Goal: Task Accomplishment & Management: Use online tool/utility

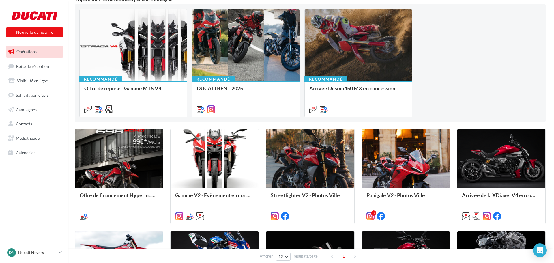
scroll to position [58, 0]
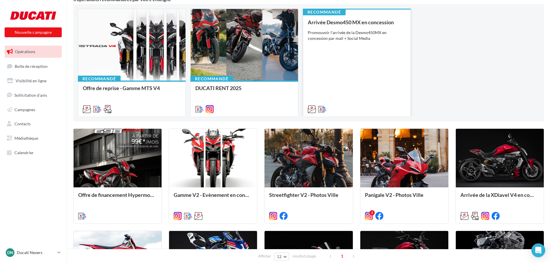
click at [350, 55] on div "Arrivée Desmo450 MX en concession Promouvoir l'arrivée de la Desmo450MX en conc…" at bounding box center [357, 65] width 98 height 92
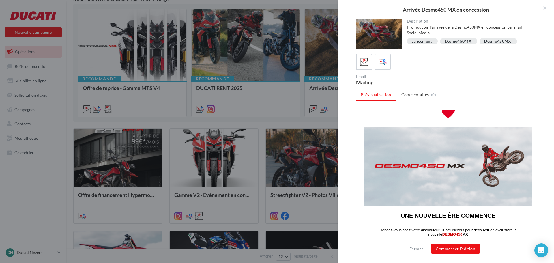
scroll to position [0, 0]
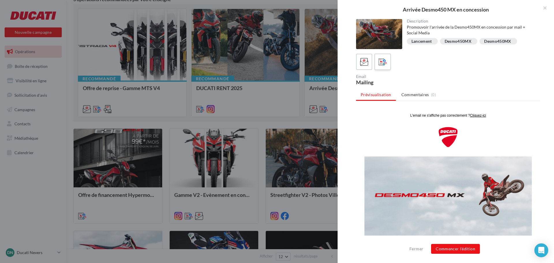
click at [382, 56] on label at bounding box center [382, 61] width 16 height 16
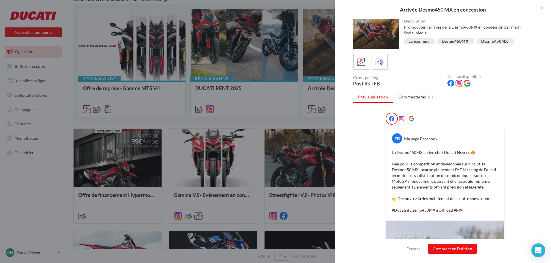
click at [264, 108] on div at bounding box center [275, 131] width 551 height 263
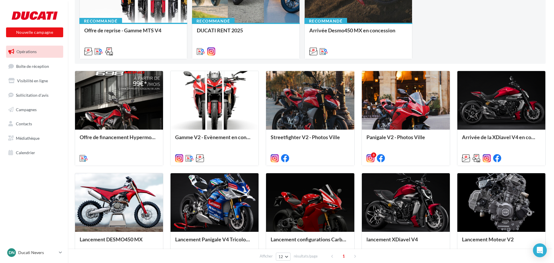
scroll to position [144, 0]
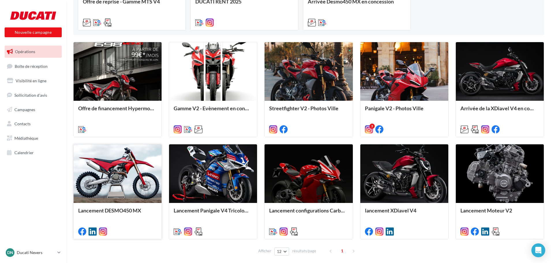
click at [125, 157] on div at bounding box center [118, 173] width 88 height 59
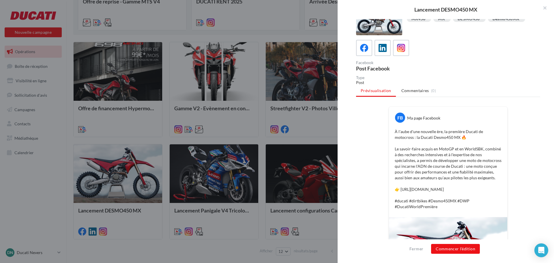
scroll to position [3, 0]
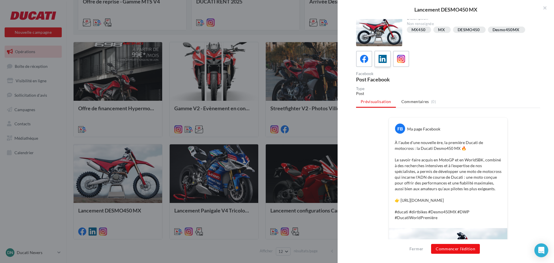
click at [383, 63] on span at bounding box center [382, 59] width 8 height 9
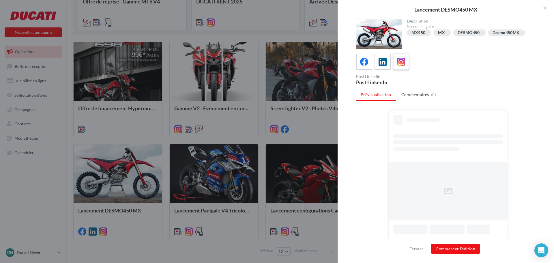
click at [399, 61] on icon at bounding box center [401, 62] width 8 height 8
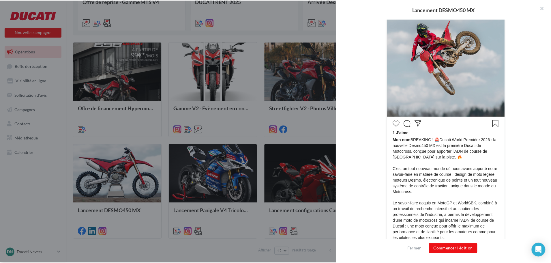
scroll to position [173, 0]
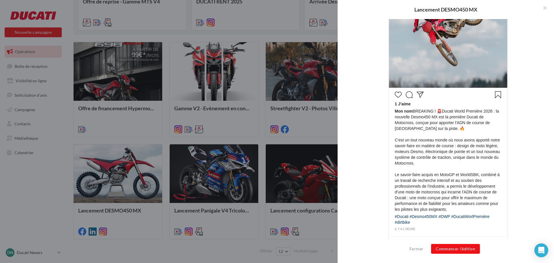
click at [125, 251] on div at bounding box center [277, 131] width 554 height 263
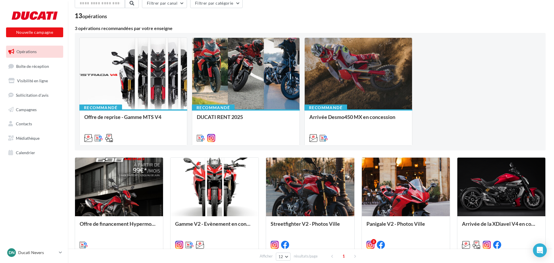
scroll to position [0, 0]
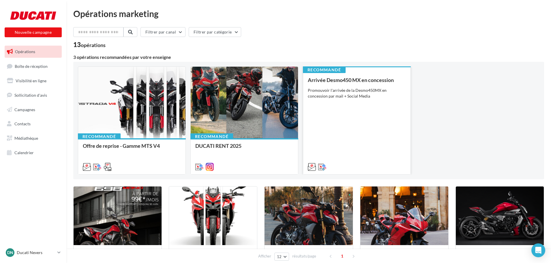
click at [376, 109] on div "Arrivée Desmo450 MX en concession Promouvoir l'arrivée de la Desmo450MX en conc…" at bounding box center [357, 123] width 98 height 92
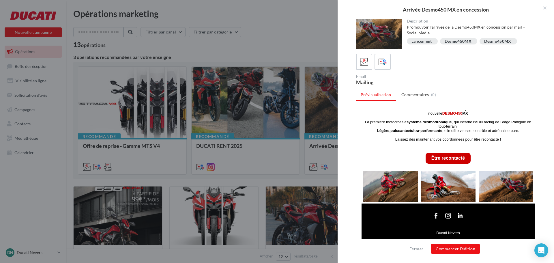
scroll to position [166, 0]
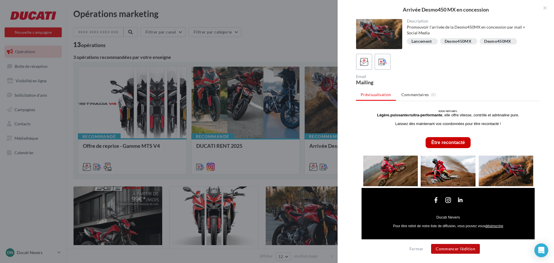
click at [479, 246] on button "Commencer l'édition" at bounding box center [455, 249] width 49 height 10
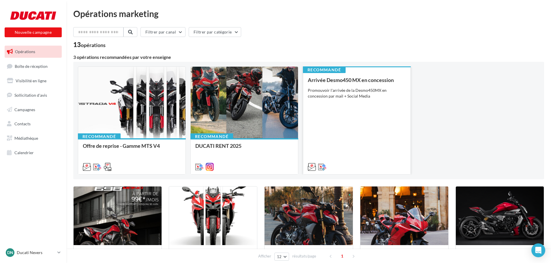
click at [359, 91] on div "Promouvoir l'arrivée de la Desmo450MX en concession par mail + Social Media" at bounding box center [357, 93] width 98 height 12
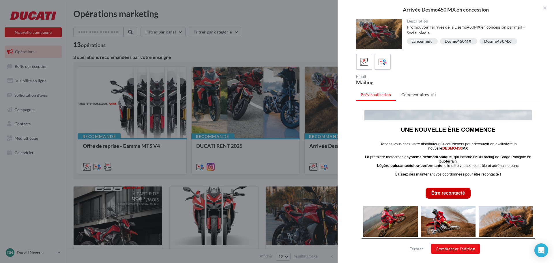
scroll to position [115, 0]
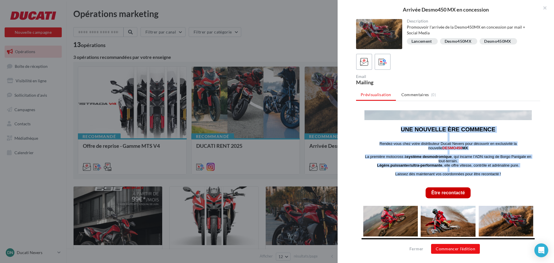
drag, startPoint x: 397, startPoint y: 127, endPoint x: 500, endPoint y: 175, distance: 113.0
click at [500, 175] on div "UNE NOUVELLE ÈRE COMMENCE Rendez-vous chez votre distributeur Ducati Nevers pou…" at bounding box center [448, 151] width 167 height 50
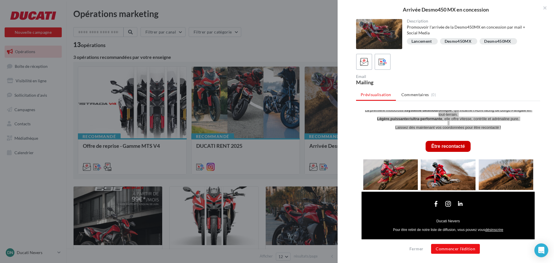
scroll to position [166, 0]
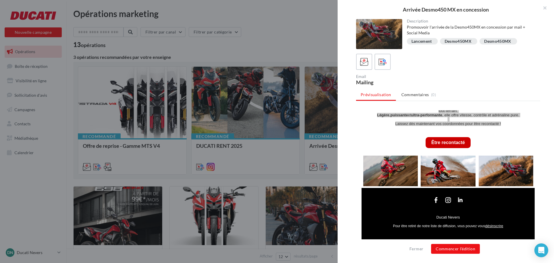
click at [522, 72] on div "Email Mailing" at bounding box center [448, 69] width 184 height 31
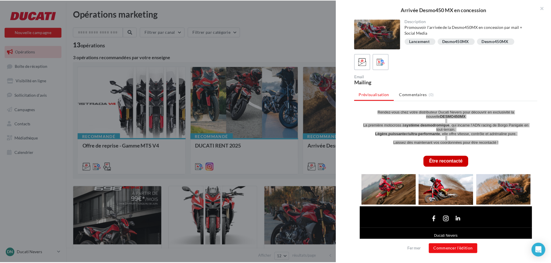
scroll to position [137, 0]
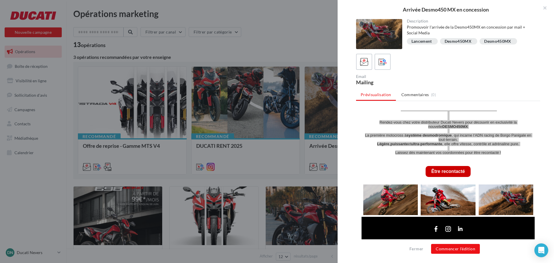
click at [248, 45] on div at bounding box center [277, 131] width 554 height 263
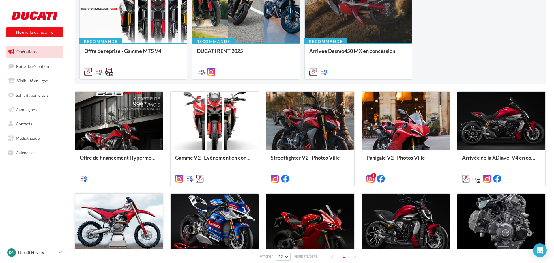
scroll to position [115, 0]
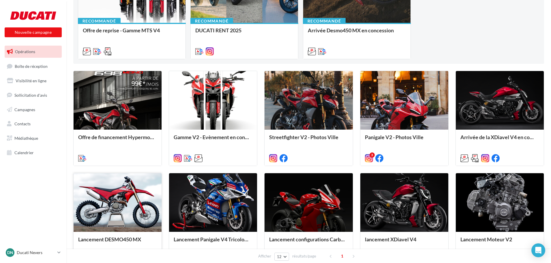
click at [144, 195] on div at bounding box center [118, 202] width 88 height 59
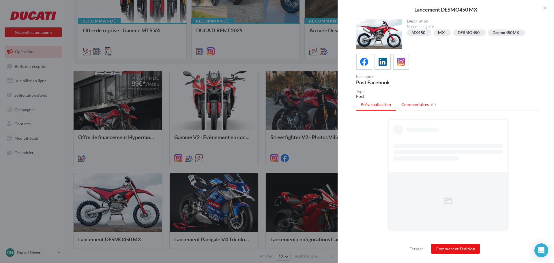
click at [412, 105] on span "Commentaires" at bounding box center [415, 105] width 28 height 6
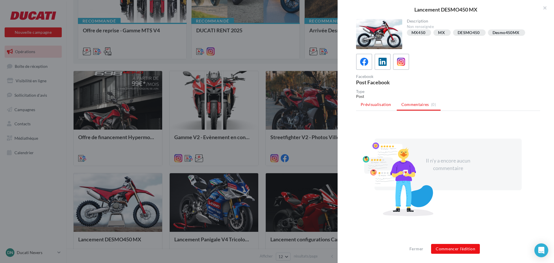
click at [386, 105] on span "Prévisualisation" at bounding box center [376, 104] width 31 height 5
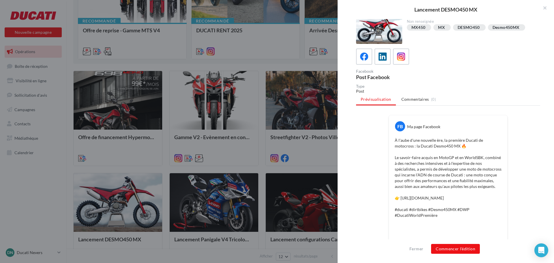
scroll to position [0, 0]
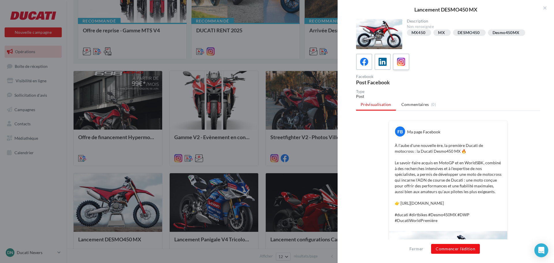
click at [404, 60] on icon at bounding box center [401, 62] width 8 height 8
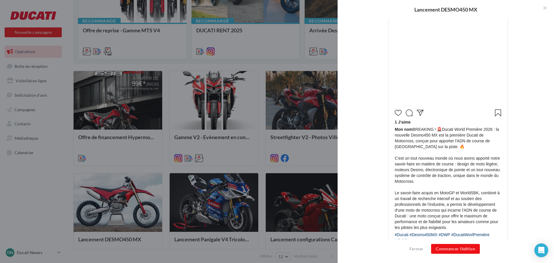
scroll to position [173, 0]
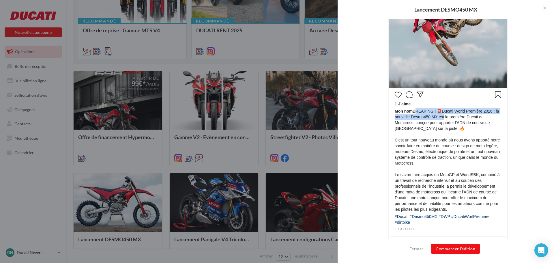
drag, startPoint x: 412, startPoint y: 110, endPoint x: 441, endPoint y: 115, distance: 29.0
click at [441, 115] on span "Mon nom BREAKING ! 🚨Ducati World Première 2026 : la nouvelle Desmo450 MX est la…" at bounding box center [448, 160] width 107 height 104
